Goal: Information Seeking & Learning: Find specific fact

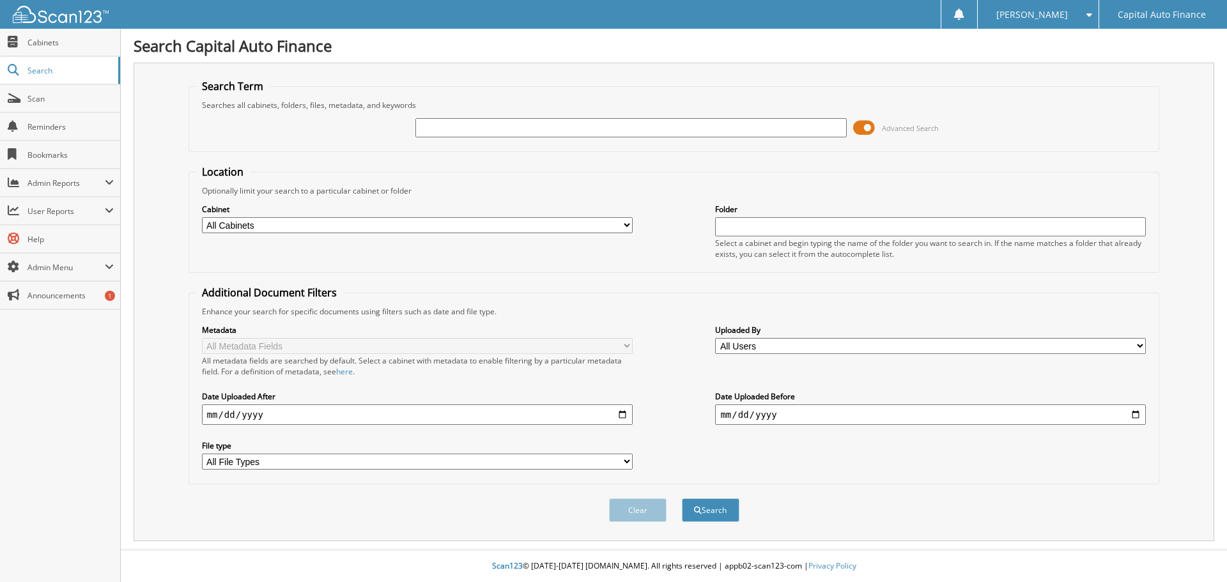
click at [852, 127] on div "Advanced Search" at bounding box center [675, 128] width 958 height 35
click at [867, 130] on span at bounding box center [864, 127] width 22 height 19
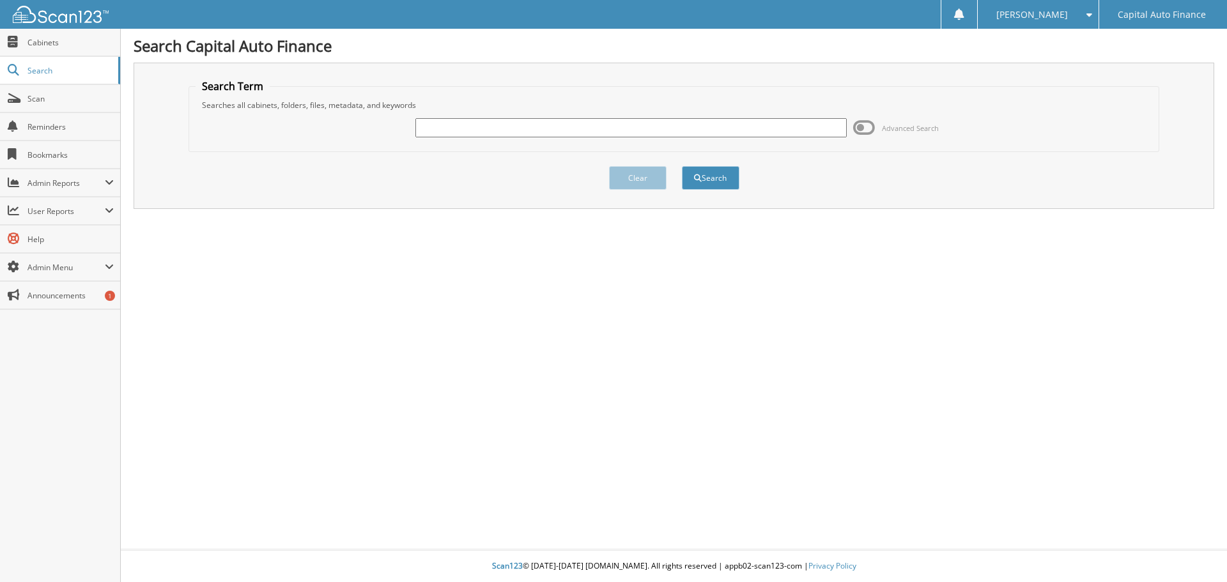
click at [703, 130] on input "text" at bounding box center [631, 127] width 431 height 19
paste input "18397634"
type input "18397634"
click at [699, 180] on span "submit" at bounding box center [698, 179] width 8 height 8
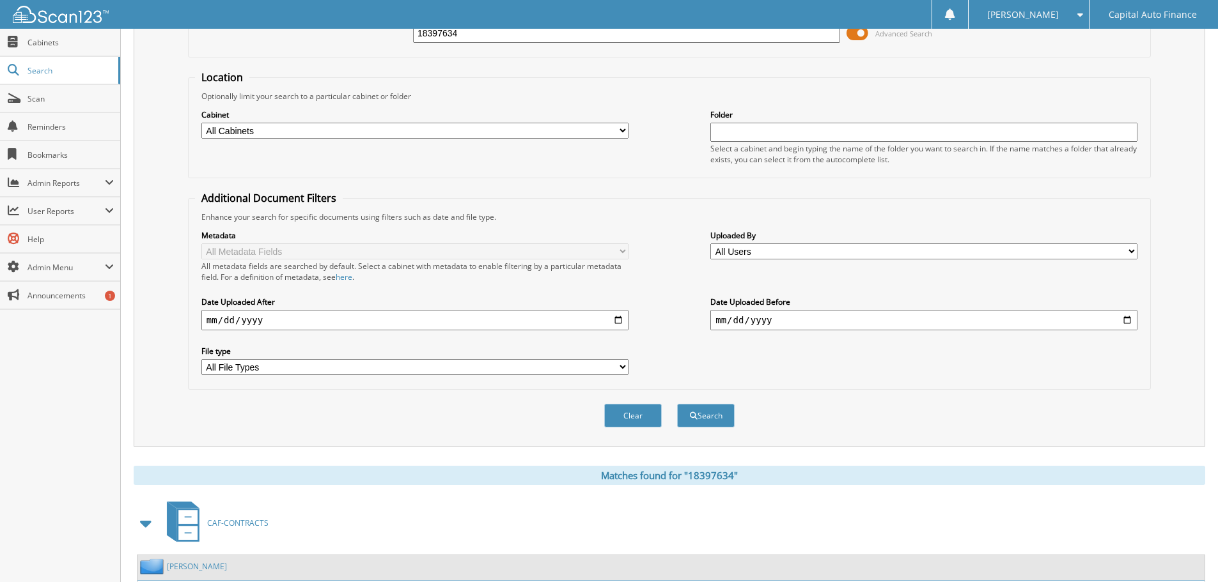
scroll to position [182, 0]
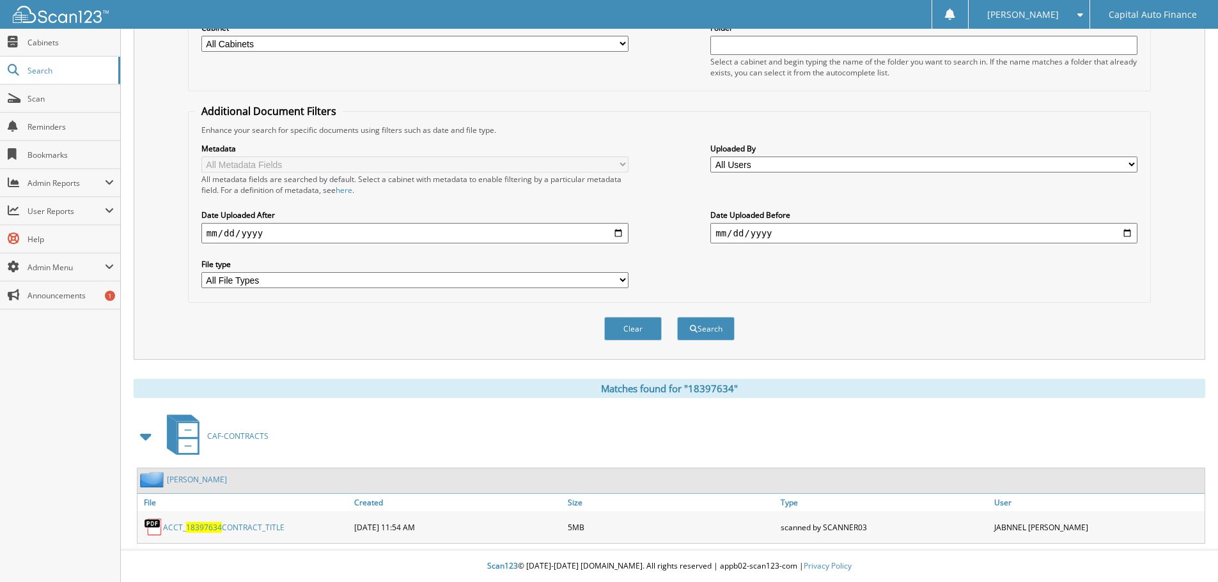
click at [210, 477] on link "Najarro-Rodriguez, Hugo" at bounding box center [197, 479] width 60 height 11
